Goal: Use online tool/utility: Utilize a website feature to perform a specific function

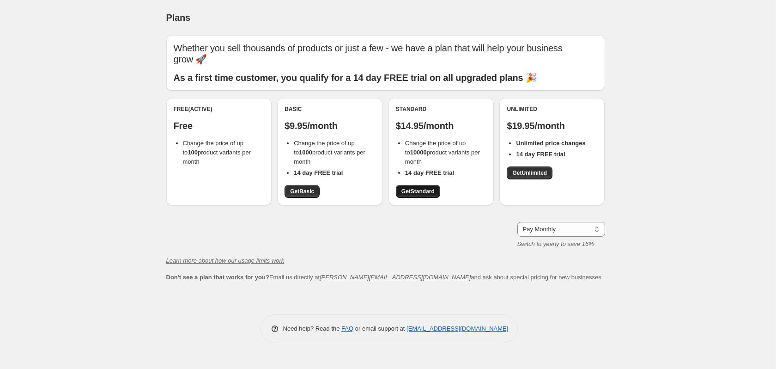
click at [428, 190] on span "Get Standard" at bounding box center [418, 191] width 33 height 7
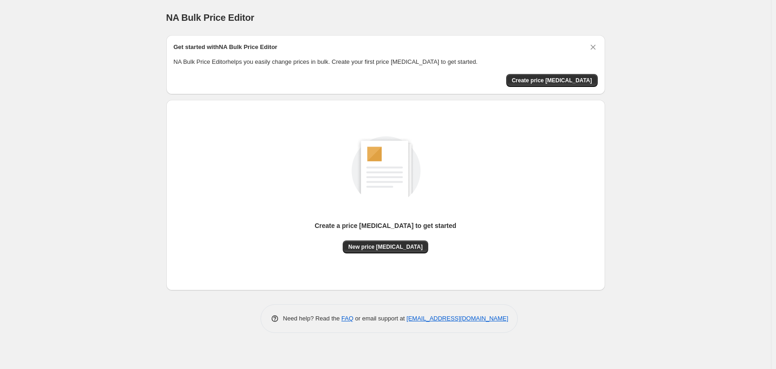
click at [617, 146] on div "NA Bulk Price Editor. This page is ready NA Bulk Price Editor Get started with …" at bounding box center [385, 184] width 771 height 369
click at [563, 79] on span "Create price [MEDICAL_DATA]" at bounding box center [552, 80] width 80 height 7
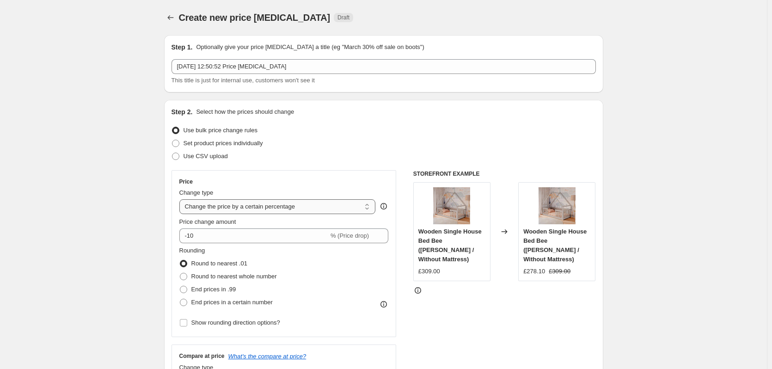
click at [220, 211] on select "Change the price to a certain amount Change the price by a certain amount Chang…" at bounding box center [277, 206] width 196 height 15
select select "by"
click at [181, 199] on select "Change the price to a certain amount Change the price by a certain amount Chang…" at bounding box center [277, 206] width 196 height 15
type input "-10.00"
click at [246, 226] on div "Price change amount £ -10.00 (Price drop)" at bounding box center [283, 230] width 209 height 26
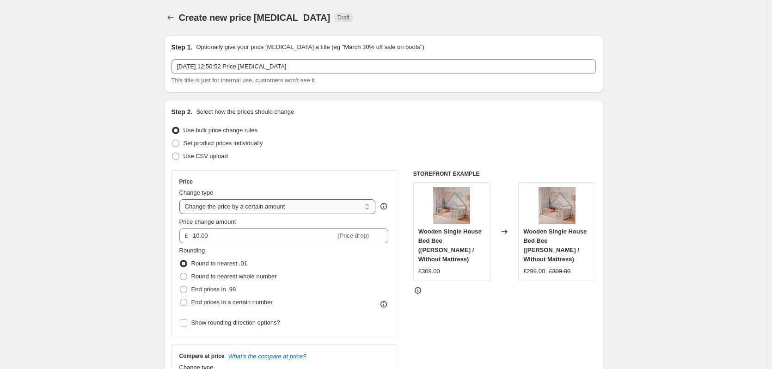
click at [243, 212] on select "Change the price to a certain amount Change the price by a certain amount Chang…" at bounding box center [277, 206] width 196 height 15
select select "to"
click at [181, 199] on select "Change the price to a certain amount Change the price by a certain amount Chang…" at bounding box center [277, 206] width 196 height 15
type input "80.00"
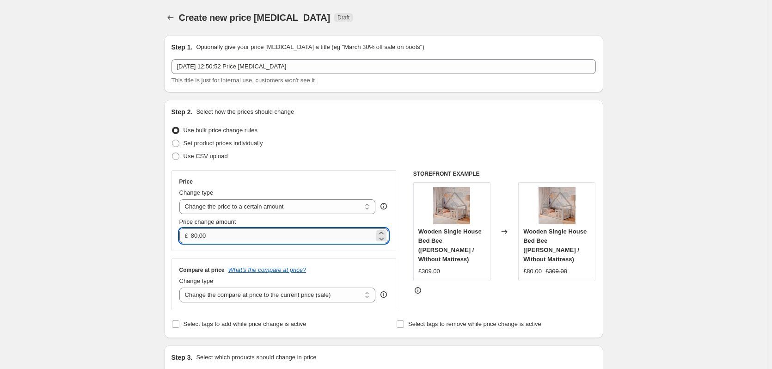
click at [245, 238] on input "80.00" at bounding box center [282, 235] width 183 height 15
click at [244, 214] on div "Price Change type Change the price to a certain amount Change the price by a ce…" at bounding box center [283, 210] width 209 height 65
click at [173, 20] on icon "Price change jobs" at bounding box center [170, 17] width 9 height 9
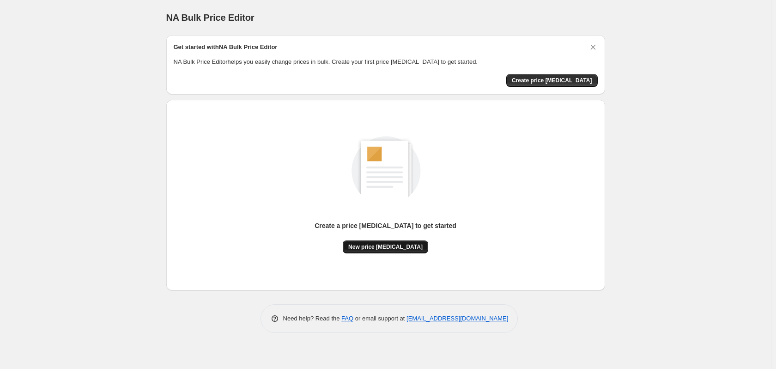
click at [376, 242] on button "New price [MEDICAL_DATA]" at bounding box center [385, 246] width 85 height 13
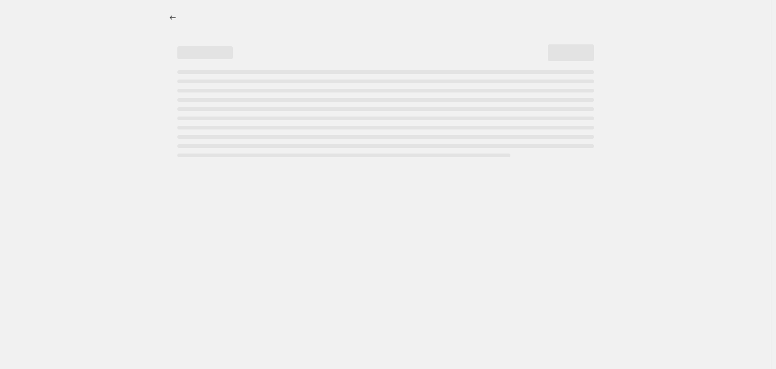
select select "percentage"
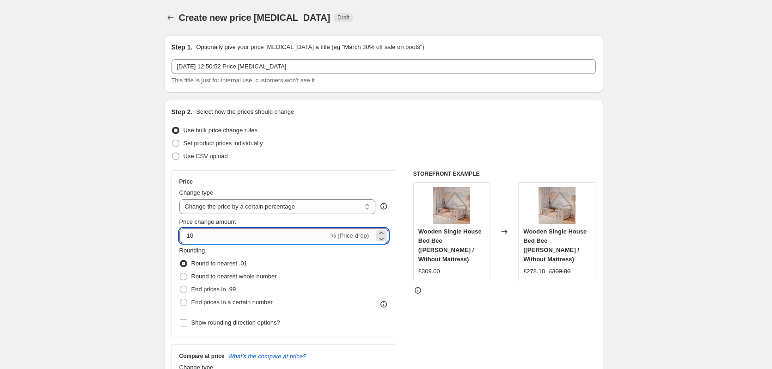
drag, startPoint x: 190, startPoint y: 237, endPoint x: 208, endPoint y: 238, distance: 18.5
click at [208, 238] on input "-10" at bounding box center [253, 235] width 149 height 15
type input "-60"
click at [514, 334] on div "STOREFRONT EXAMPLE Wooden Single House Bed Bee (White Matt / Without Mattress) …" at bounding box center [504, 283] width 183 height 226
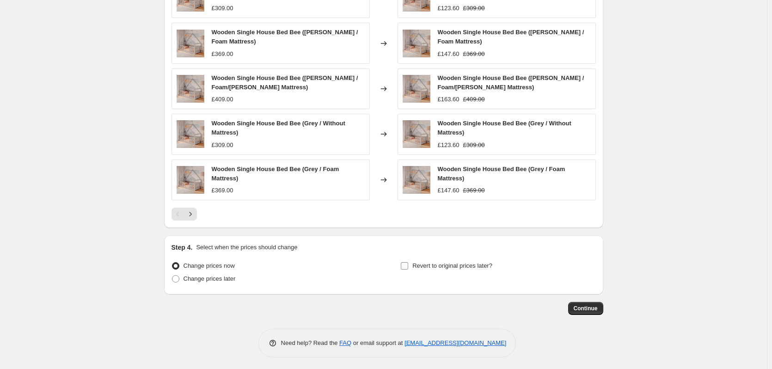
scroll to position [570, 0]
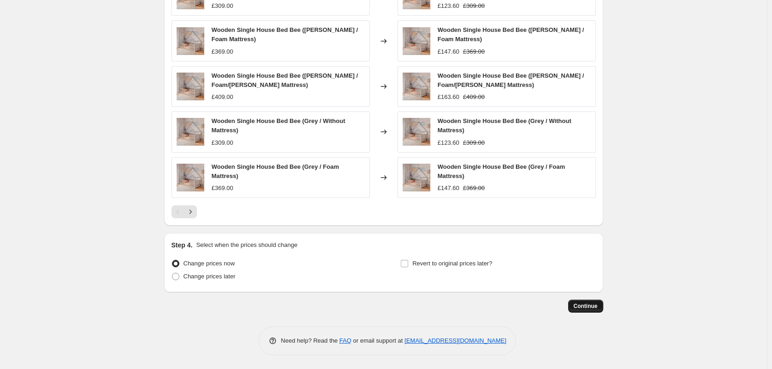
click at [587, 307] on span "Continue" at bounding box center [585, 305] width 24 height 7
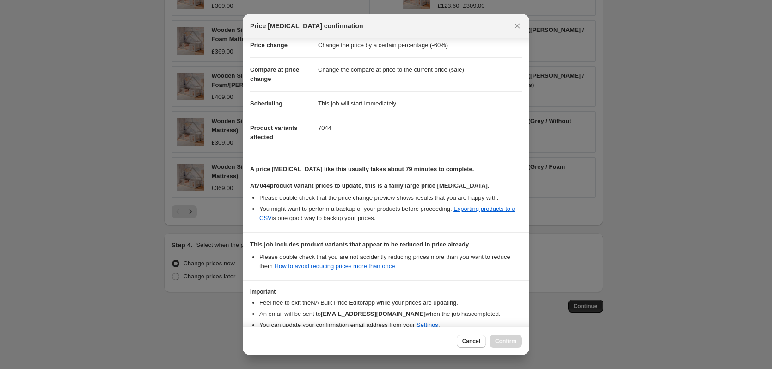
scroll to position [71, 0]
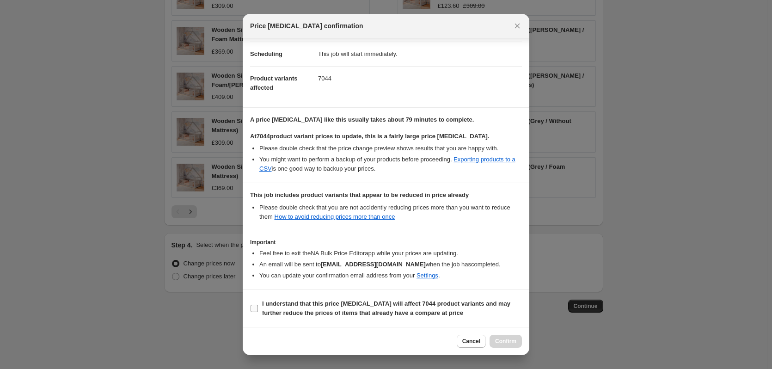
click at [256, 311] on input "I understand that this price change job will affect 7044 product variants and m…" at bounding box center [253, 308] width 7 height 7
checkbox input "true"
click at [512, 342] on span "Confirm" at bounding box center [505, 340] width 21 height 7
